Goal: Task Accomplishment & Management: Use online tool/utility

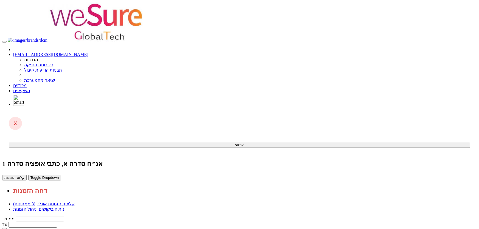
click at [27, 83] on link "מכרזים" at bounding box center [19, 85] width 13 height 5
